Goal: Task Accomplishment & Management: Complete application form

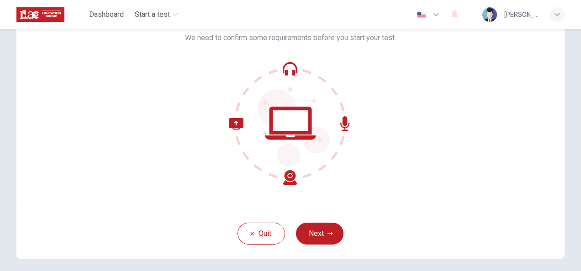
scroll to position [91, 0]
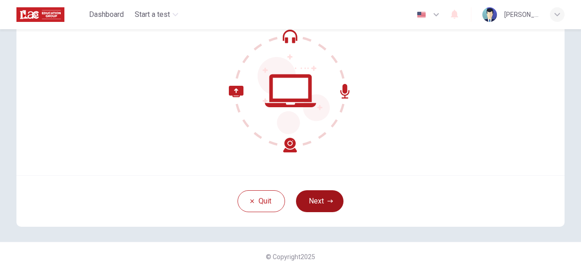
click at [330, 197] on button "Next" at bounding box center [320, 202] width 48 height 22
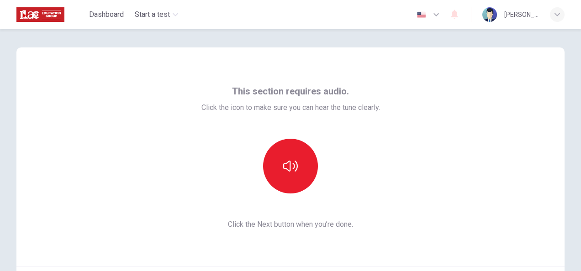
scroll to position [46, 0]
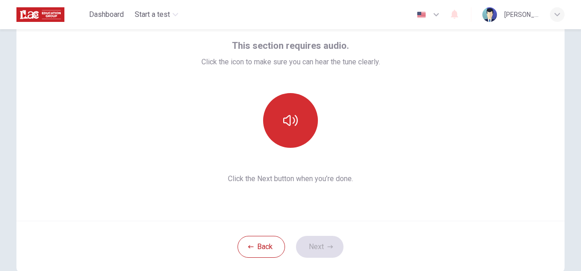
click at [283, 117] on icon "button" at bounding box center [290, 120] width 15 height 15
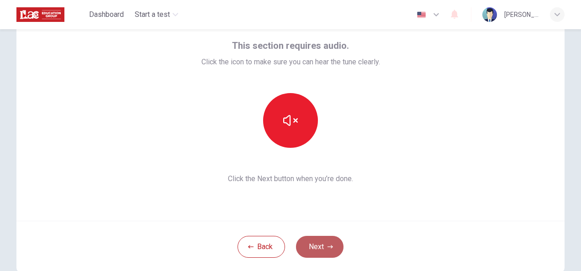
click at [319, 241] on button "Next" at bounding box center [320, 247] width 48 height 22
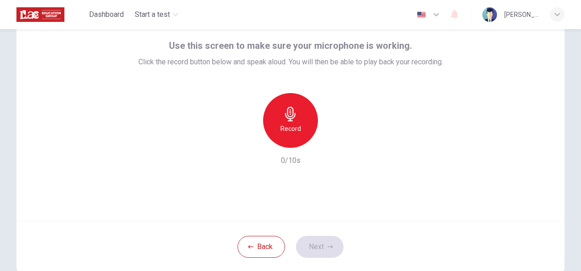
click at [294, 115] on icon "button" at bounding box center [290, 114] width 15 height 15
click at [329, 141] on icon "button" at bounding box center [332, 140] width 9 height 9
click at [331, 144] on icon "button" at bounding box center [332, 140] width 9 height 9
click at [316, 241] on button "Next" at bounding box center [320, 247] width 48 height 22
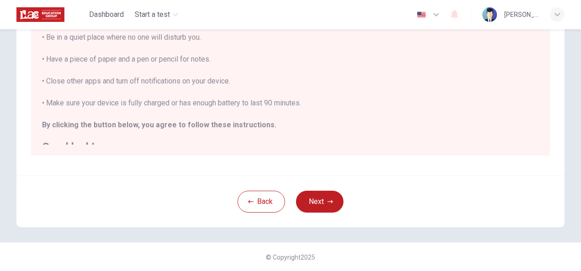
scroll to position [0, 0]
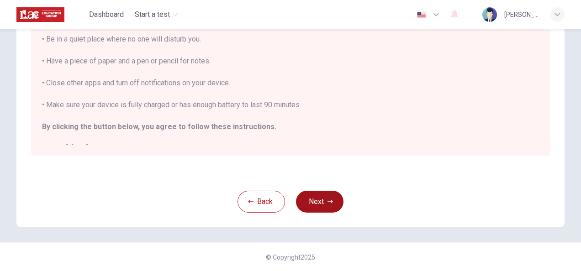
click at [322, 200] on button "Next" at bounding box center [320, 202] width 48 height 22
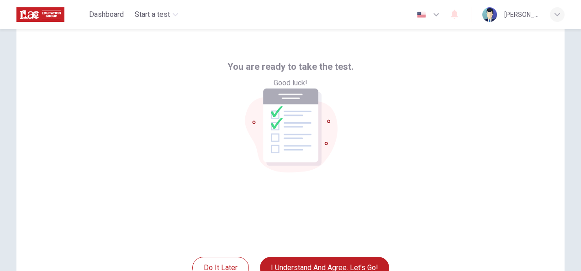
scroll to position [46, 0]
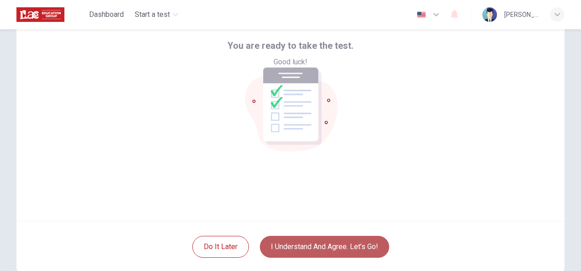
click at [330, 246] on button "I understand and agree. Let’s go!" at bounding box center [324, 247] width 129 height 22
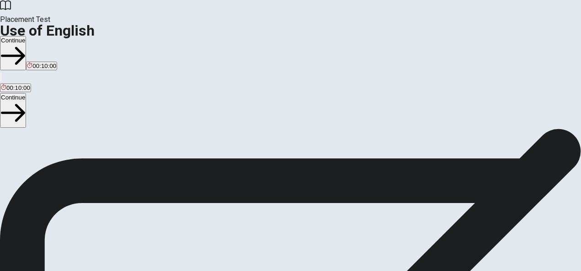
click at [26, 93] on button "Continue" at bounding box center [13, 110] width 26 height 34
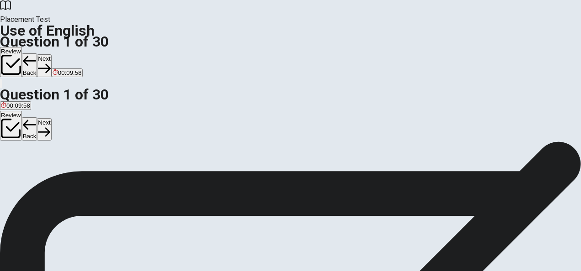
scroll to position [46, 0]
click at [29, 126] on div "B" at bounding box center [25, 122] width 8 height 7
click at [50, 126] on icon "button" at bounding box center [44, 132] width 12 height 12
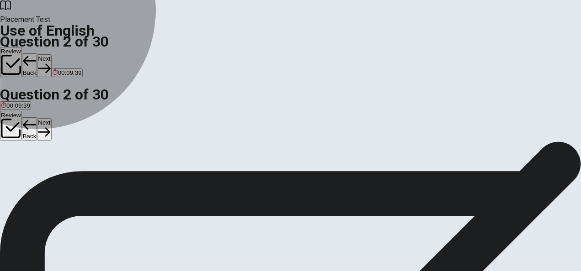
click at [44, 119] on span "will stay" at bounding box center [32, 115] width 21 height 7
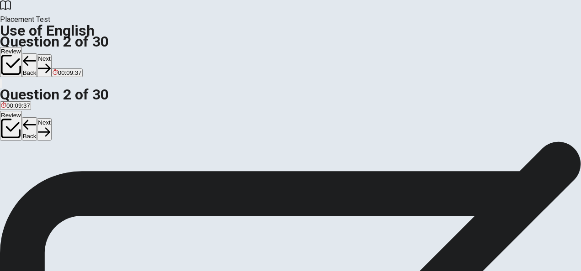
click at [51, 118] on button "Next" at bounding box center [44, 129] width 14 height 22
click at [37, 119] on span "goes" at bounding box center [30, 115] width 13 height 7
click at [51, 118] on button "Next" at bounding box center [44, 129] width 14 height 22
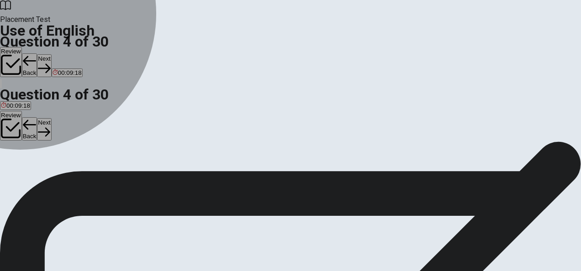
click at [54, 120] on button "D Did" at bounding box center [48, 113] width 11 height 16
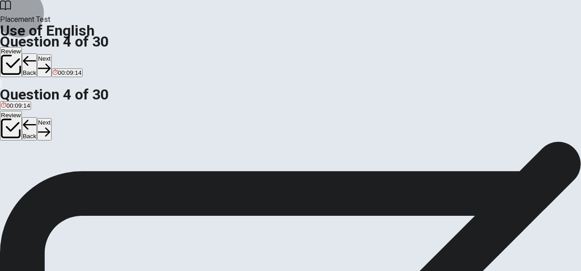
click at [51, 118] on button "Next" at bounding box center [44, 129] width 14 height 22
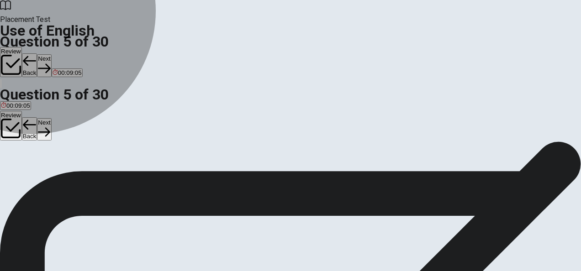
click at [31, 119] on span "take" at bounding box center [24, 115] width 11 height 7
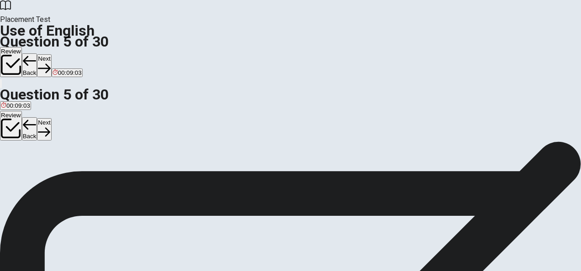
click at [51, 118] on button "Next" at bounding box center [44, 129] width 14 height 22
click at [14, 133] on span "cook" at bounding box center [7, 129] width 13 height 7
click at [49, 133] on span "eat" at bounding box center [44, 129] width 9 height 7
click at [36, 118] on button "Next" at bounding box center [29, 129] width 14 height 22
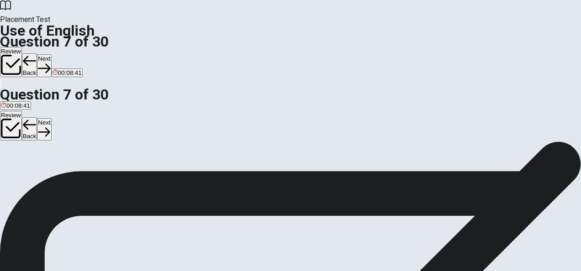
click at [76, 133] on span "can opener" at bounding box center [61, 129] width 31 height 7
click at [51, 118] on button "Next" at bounding box center [44, 129] width 14 height 22
click at [11, 133] on span "soft" at bounding box center [6, 129] width 10 height 7
click at [51, 118] on button "Next" at bounding box center [44, 129] width 14 height 22
click at [27, 133] on span "kettle" at bounding box center [20, 129] width 15 height 7
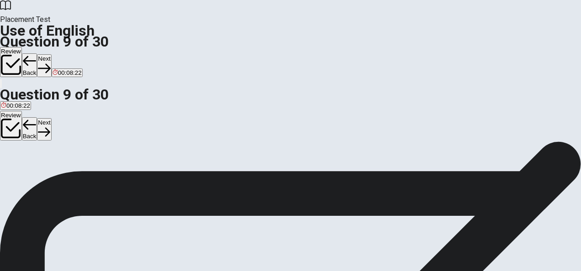
click at [50, 126] on icon "button" at bounding box center [44, 132] width 12 height 12
click at [54, 133] on span "went" at bounding box center [48, 129] width 13 height 7
click at [51, 118] on button "Next" at bounding box center [44, 129] width 14 height 22
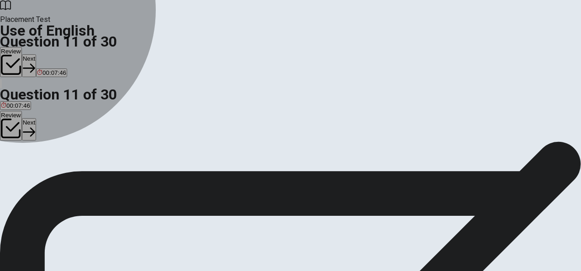
click at [14, 133] on span "in" at bounding box center [11, 129] width 5 height 7
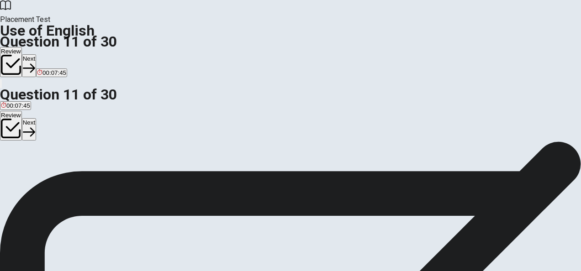
click at [35, 127] on icon "button" at bounding box center [29, 131] width 12 height 9
click at [13, 133] on span "a" at bounding box center [11, 129] width 3 height 7
click at [15, 133] on button "B a" at bounding box center [12, 126] width 6 height 16
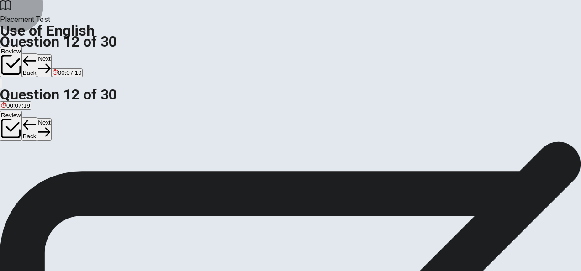
click at [51, 118] on button "Next" at bounding box center [44, 129] width 14 height 22
click at [87, 133] on span "had finished" at bounding box center [70, 129] width 33 height 7
click at [51, 118] on button "Next" at bounding box center [44, 129] width 14 height 22
click at [27, 133] on span "were" at bounding box center [20, 129] width 13 height 7
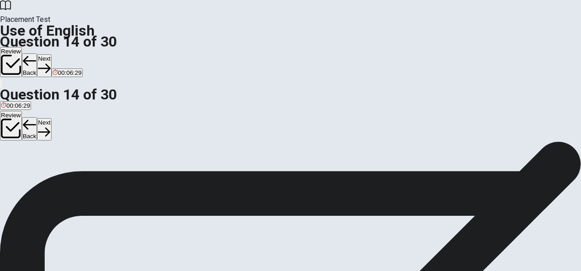
click at [22, 111] on button "Review" at bounding box center [11, 126] width 22 height 30
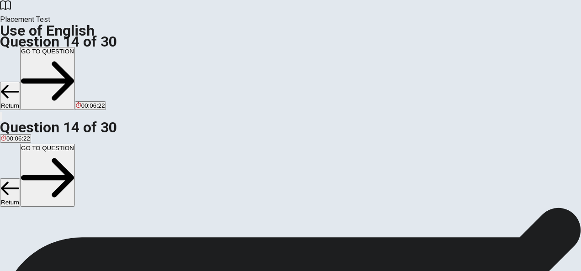
scroll to position [133, 0]
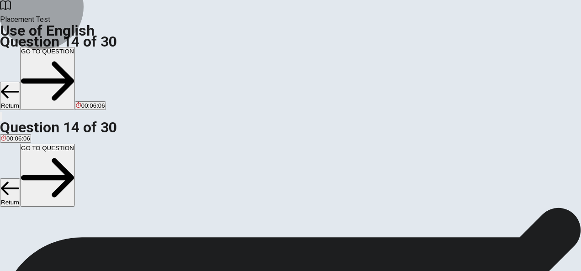
click at [20, 179] on button "Return" at bounding box center [10, 193] width 20 height 28
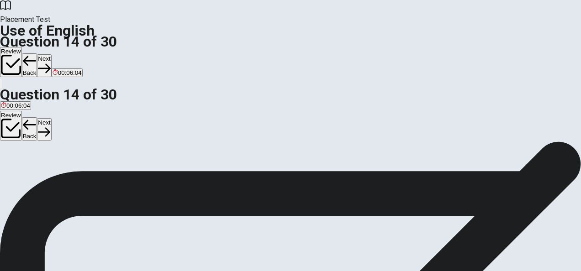
scroll to position [46, 0]
click at [28, 133] on button "B were" at bounding box center [20, 126] width 15 height 16
click at [51, 118] on button "Next" at bounding box center [44, 129] width 14 height 22
click at [94, 133] on span "watch it" at bounding box center [83, 129] width 21 height 7
click at [51, 118] on button "Next" at bounding box center [44, 129] width 14 height 22
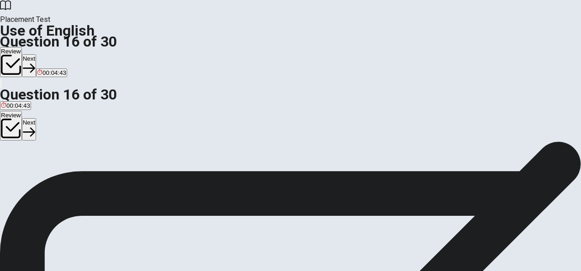
click at [61, 133] on span "runs" at bounding box center [55, 129] width 12 height 7
click at [29, 133] on button "B puts" at bounding box center [22, 126] width 13 height 16
click at [36, 118] on button "Next" at bounding box center [29, 129] width 14 height 22
click at [137, 133] on span "to examine or verify something" at bounding box center [95, 129] width 83 height 7
click at [51, 118] on button "Next" at bounding box center [44, 129] width 14 height 22
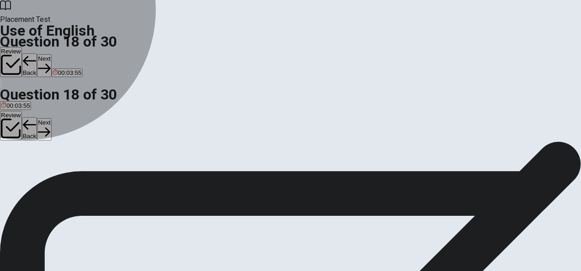
click at [13, 133] on span "tired" at bounding box center [7, 129] width 12 height 7
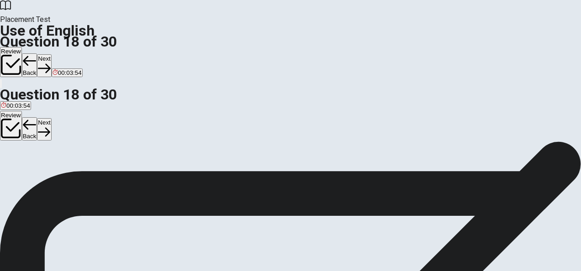
click at [51, 118] on button "Next" at bounding box center [44, 129] width 14 height 22
click at [11, 133] on span "bag" at bounding box center [6, 129] width 10 height 7
click at [51, 118] on button "Next" at bounding box center [44, 129] width 14 height 22
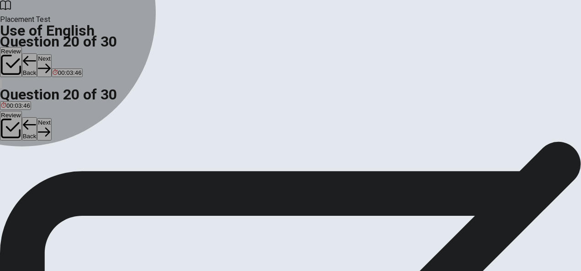
click at [22, 133] on span "Do" at bounding box center [19, 129] width 8 height 7
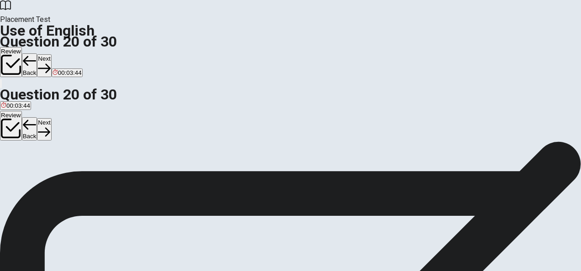
click at [51, 118] on button "Next" at bounding box center [44, 129] width 14 height 22
click at [80, 133] on span "hear" at bounding box center [74, 129] width 12 height 7
click at [36, 118] on button "Next" at bounding box center [29, 129] width 14 height 22
click at [18, 133] on button "A spend" at bounding box center [9, 126] width 18 height 16
click at [56, 133] on span "spends" at bounding box center [46, 129] width 20 height 7
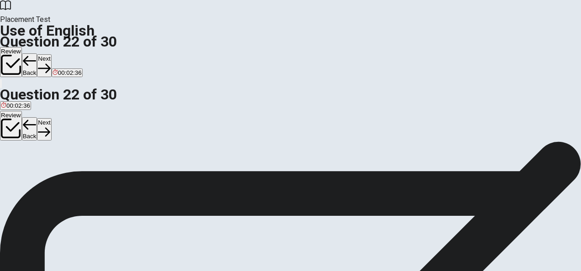
click at [51, 118] on button "Next" at bounding box center [44, 129] width 14 height 22
click at [127, 133] on span "has been working" at bounding box center [104, 129] width 48 height 7
click at [51, 118] on button "Next" at bounding box center [44, 129] width 14 height 22
click at [67, 133] on span "will complete" at bounding box center [49, 129] width 35 height 7
click at [51, 118] on button "Next" at bounding box center [44, 129] width 14 height 22
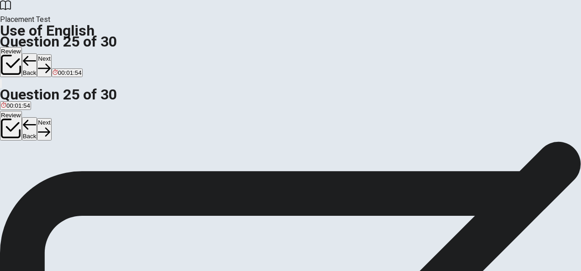
click at [12, 133] on span "kind" at bounding box center [6, 129] width 11 height 7
click at [51, 118] on button "Next" at bounding box center [44, 129] width 14 height 22
click at [35, 127] on icon "button" at bounding box center [29, 131] width 12 height 9
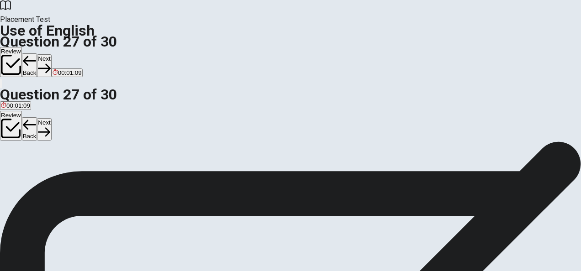
click at [55, 133] on span "avoid" at bounding box center [48, 129] width 15 height 7
click at [50, 126] on icon "button" at bounding box center [44, 132] width 12 height 12
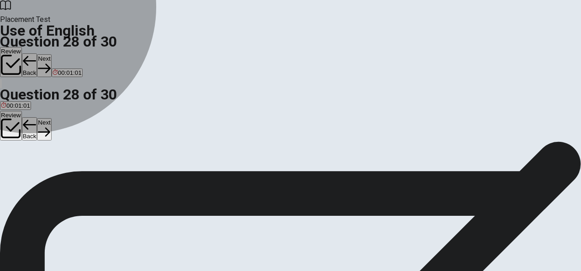
click at [78, 133] on button "D change" at bounding box center [67, 126] width 22 height 16
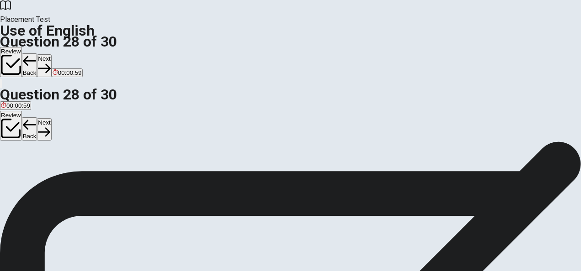
click at [51, 118] on button "Next" at bounding box center [44, 129] width 14 height 22
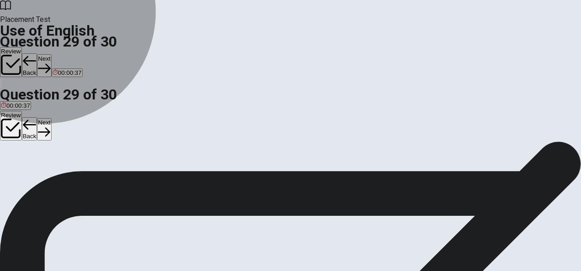
click at [89, 133] on span "every now and then" at bounding box center [62, 129] width 53 height 7
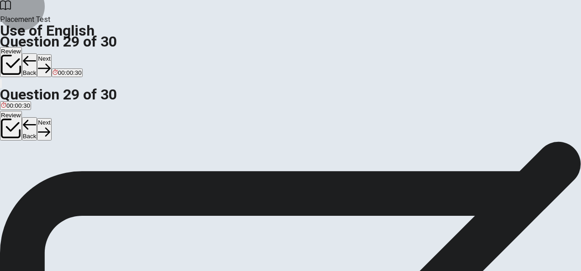
click at [51, 118] on button "Next" at bounding box center [44, 129] width 14 height 22
click at [27, 133] on span "Have" at bounding box center [19, 129] width 14 height 7
click at [51, 118] on button "Next" at bounding box center [44, 129] width 14 height 22
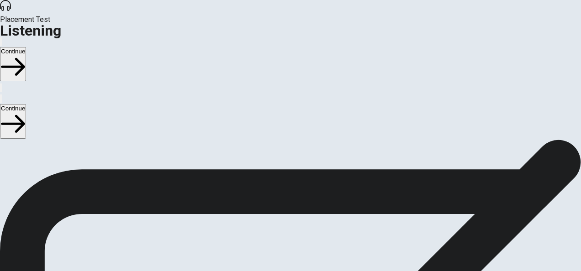
scroll to position [0, 0]
click at [26, 104] on button "Continue" at bounding box center [13, 121] width 26 height 34
type input "3"
click at [6, 96] on input "checkbox" at bounding box center [3, 99] width 6 height 6
checkbox input "true"
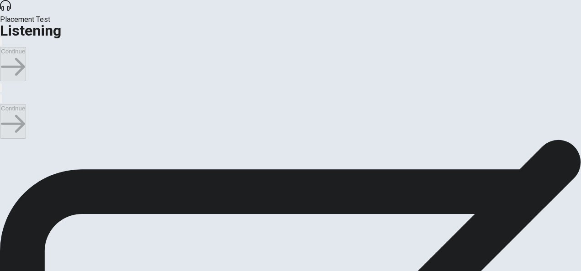
type input "4"
click at [6, 96] on input "checkbox" at bounding box center [3, 99] width 6 height 6
checkbox input "false"
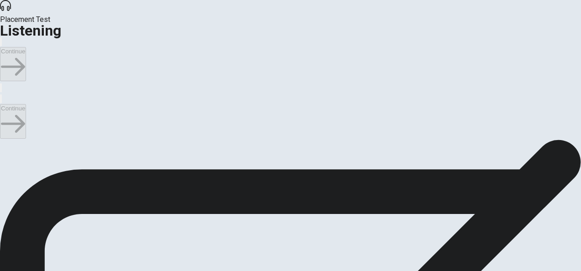
scroll to position [91, 0]
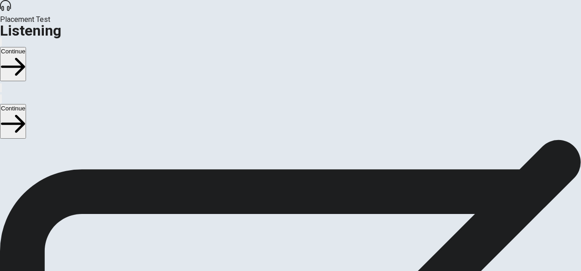
scroll to position [63, 0]
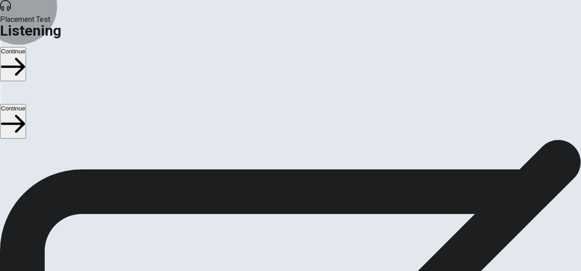
click at [26, 104] on button "Continue" at bounding box center [13, 121] width 26 height 34
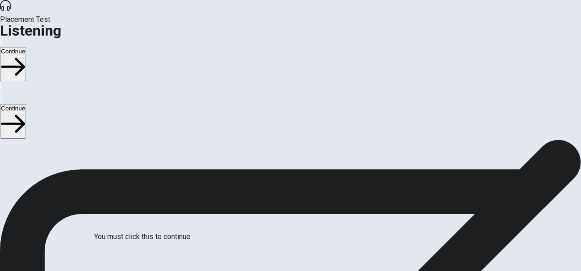
scroll to position [46, 0]
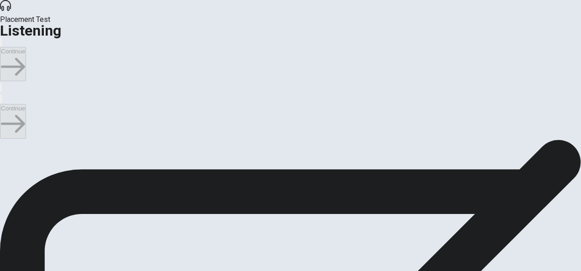
scroll to position [0, 0]
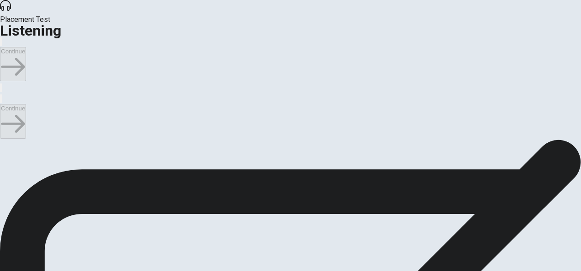
scroll to position [229, 0]
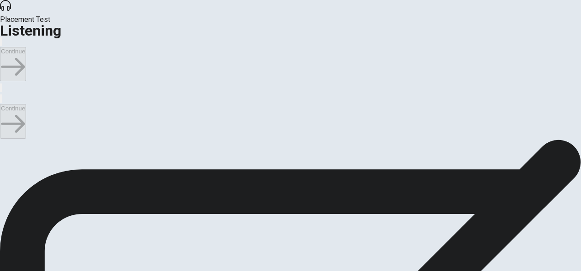
scroll to position [0, 0]
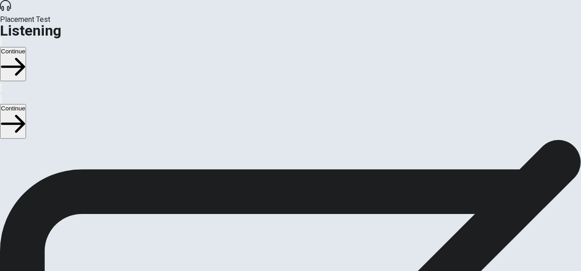
scroll to position [594, 0]
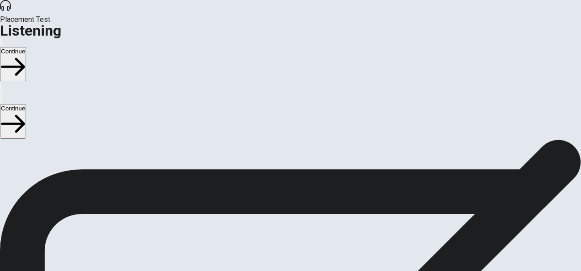
scroll to position [734, 0]
click at [26, 104] on button "Continue" at bounding box center [13, 121] width 26 height 34
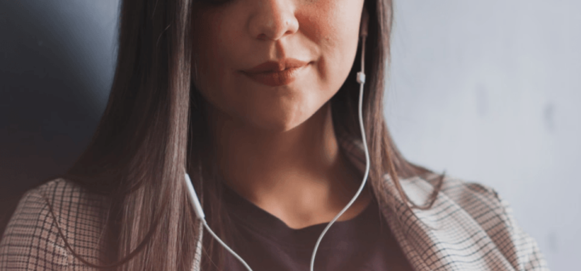
scroll to position [0, 0]
click at [26, 104] on button "Continue" at bounding box center [13, 121] width 26 height 34
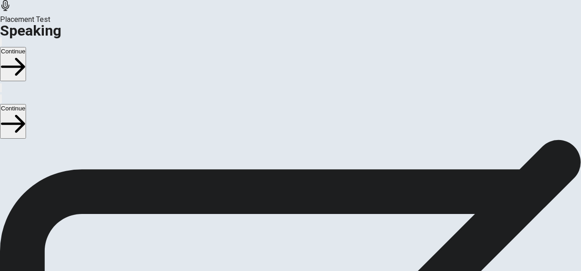
scroll to position [228, 0]
click at [289, 118] on icon "Play Audio" at bounding box center [285, 112] width 9 height 11
click at [280, 107] on icon "Pause Audio" at bounding box center [280, 107] width 0 height 0
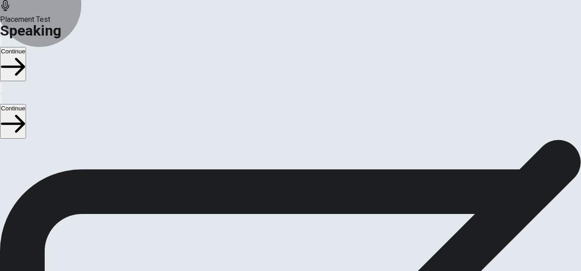
click at [26, 104] on button "Continue" at bounding box center [13, 121] width 26 height 34
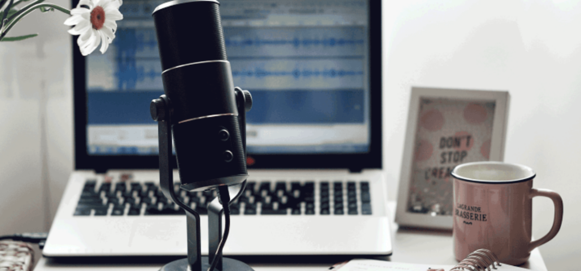
click at [26, 104] on button "Continue" at bounding box center [13, 121] width 26 height 34
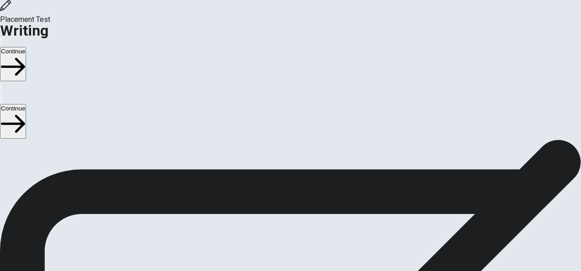
scroll to position [46, 0]
drag, startPoint x: 525, startPoint y: 70, endPoint x: 516, endPoint y: 70, distance: 9.2
click at [26, 104] on button "Continue" at bounding box center [13, 121] width 26 height 34
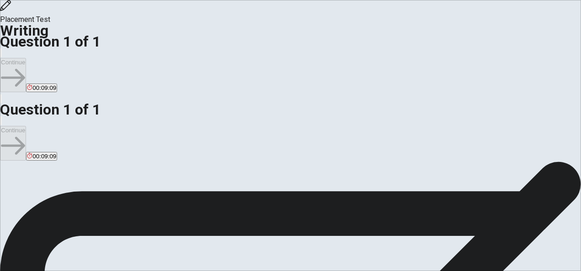
scroll to position [0, 0]
type textarea "i"
click at [156, 187] on span "Write about your opinion on a topic. Important things to remember: Try to write…" at bounding box center [97, 271] width 195 height 173
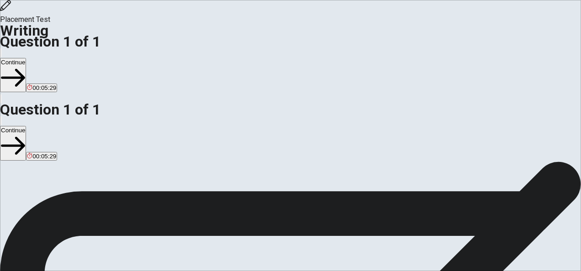
click at [156, 218] on div "Directions Write about your opinion on a topic. Important things to remember: T…" at bounding box center [290, 113] width 581 height 208
drag, startPoint x: 383, startPoint y: 168, endPoint x: 501, endPoint y: 157, distance: 118.9
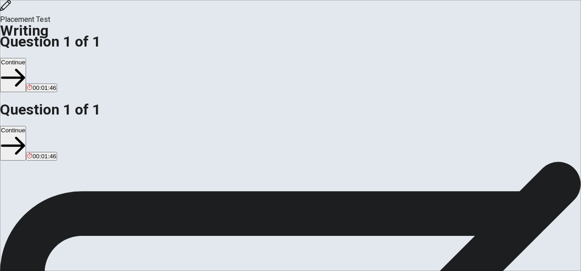
scroll to position [0, 0]
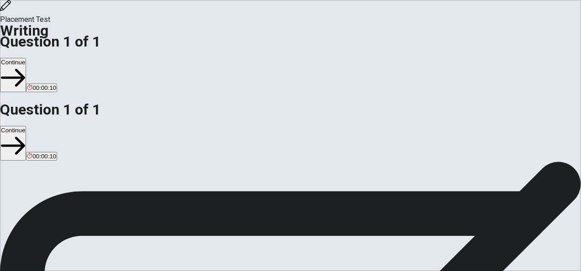
type textarea "I remember a time when I felt inspired to improve my health. A few years ago, I…"
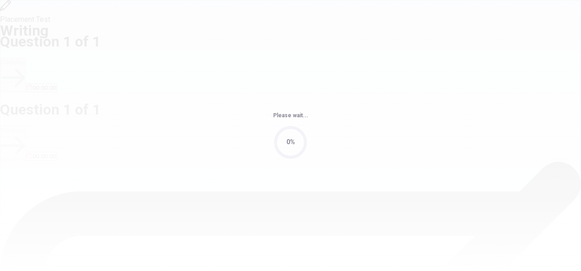
scroll to position [0, 0]
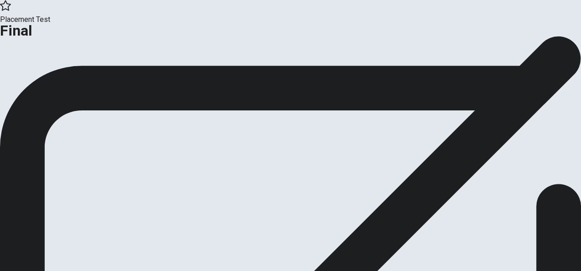
click at [38, 79] on icon "button" at bounding box center [33, 74] width 9 height 9
